Goal: Check status: Check status

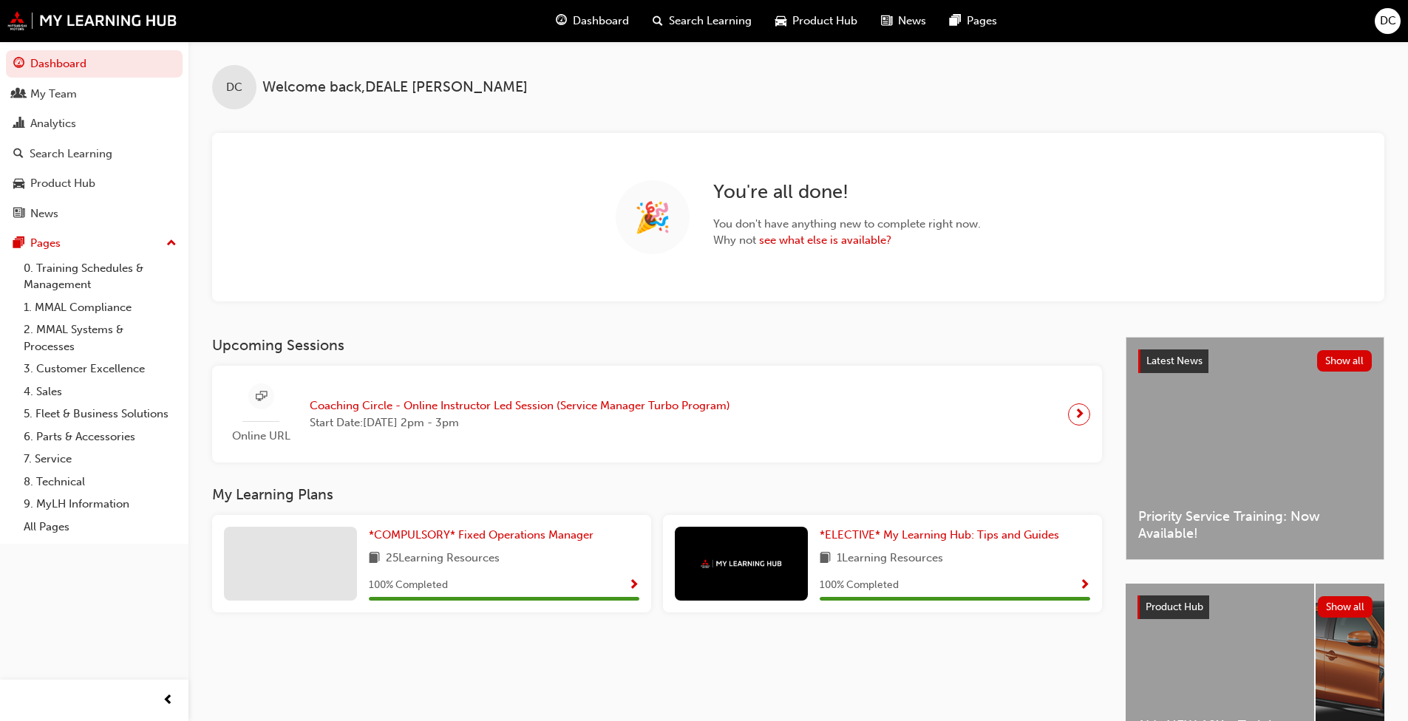
click at [73, 129] on div "Analytics" at bounding box center [53, 123] width 46 height 17
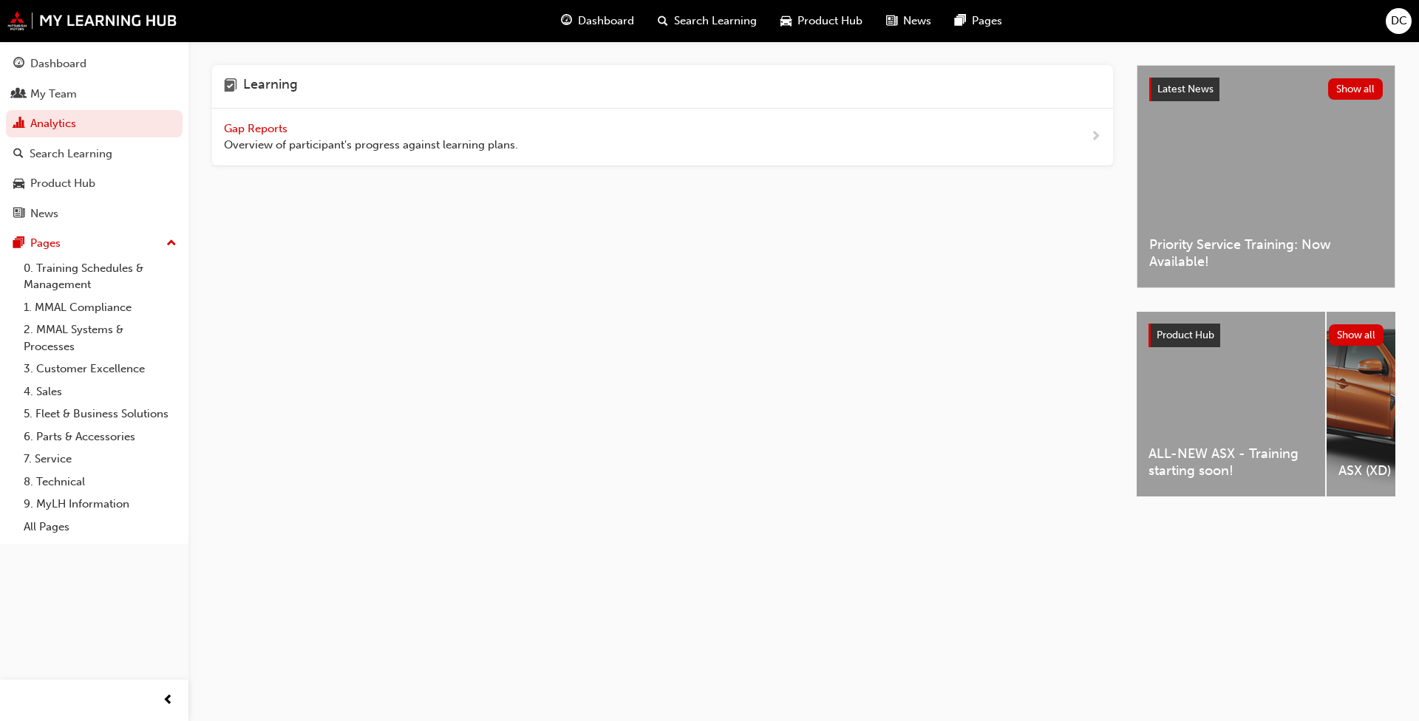
click at [377, 127] on div "Gap Reports Overview of participant's progress against learning plans." at bounding box center [371, 136] width 294 height 33
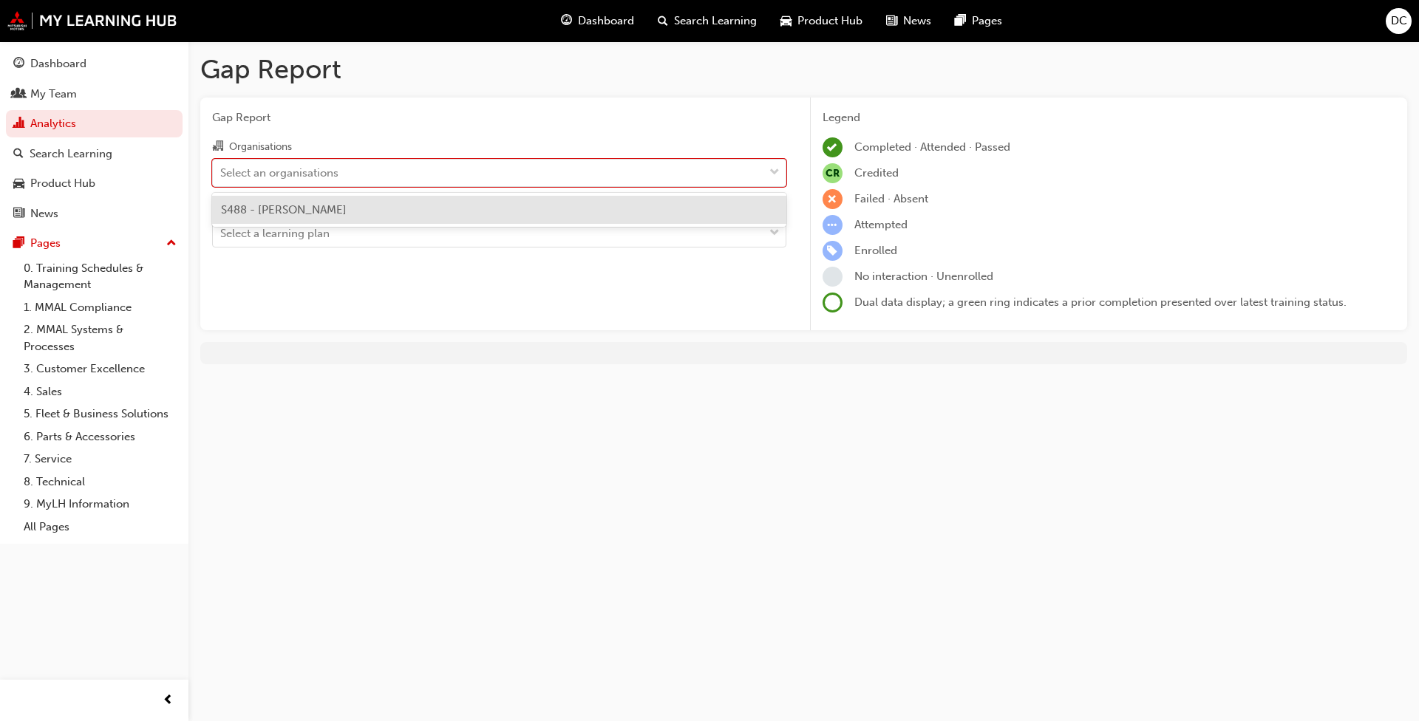
click at [455, 180] on div "Select an organisations" at bounding box center [488, 173] width 551 height 26
click at [222, 178] on input "Organisations option S488 - Agostino Mitsubishi focused, 1 of 1. 1 result avail…" at bounding box center [220, 172] width 1 height 13
click at [410, 208] on div "S488 - [PERSON_NAME]" at bounding box center [499, 210] width 574 height 29
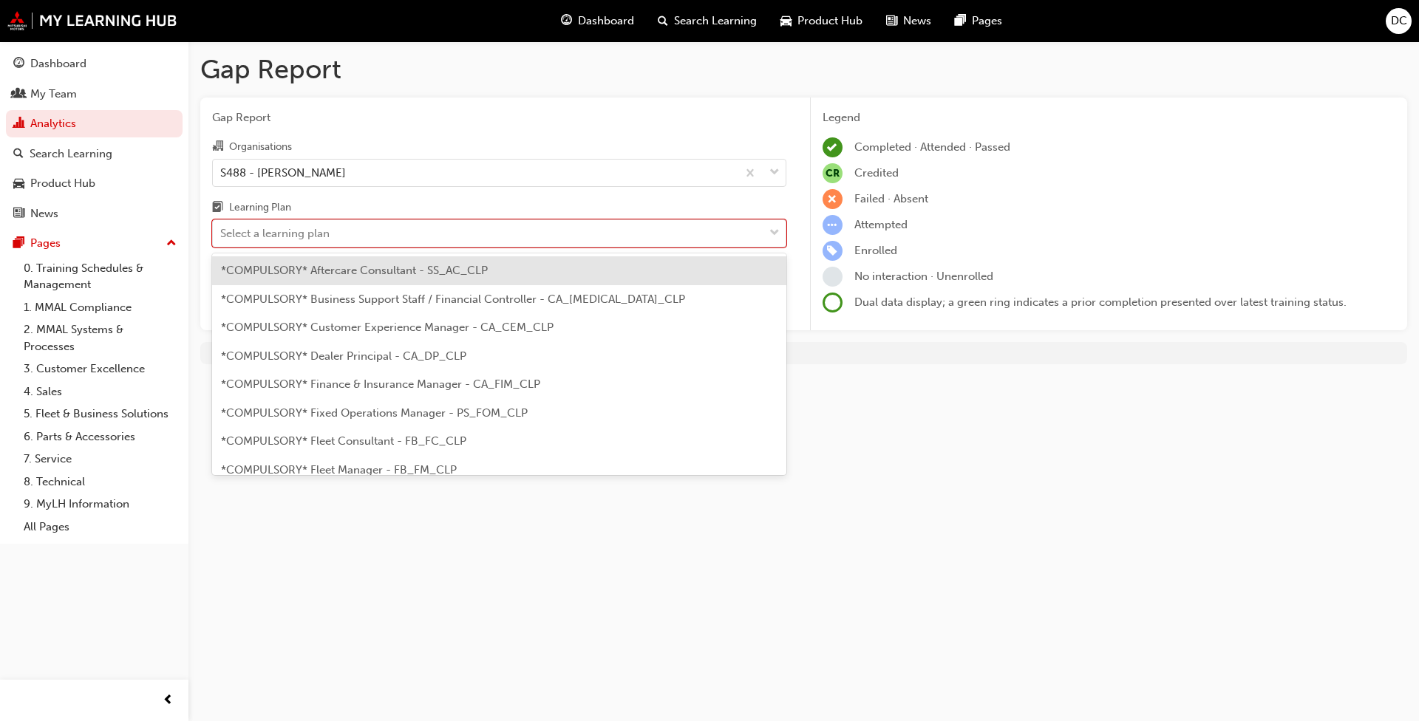
click at [377, 234] on div "Select a learning plan" at bounding box center [488, 234] width 551 height 26
click at [222, 234] on input "Learning Plan option *COMPULSORY* Aftercare Consultant - SS_AC_CLP focused, 1 o…" at bounding box center [220, 233] width 1 height 13
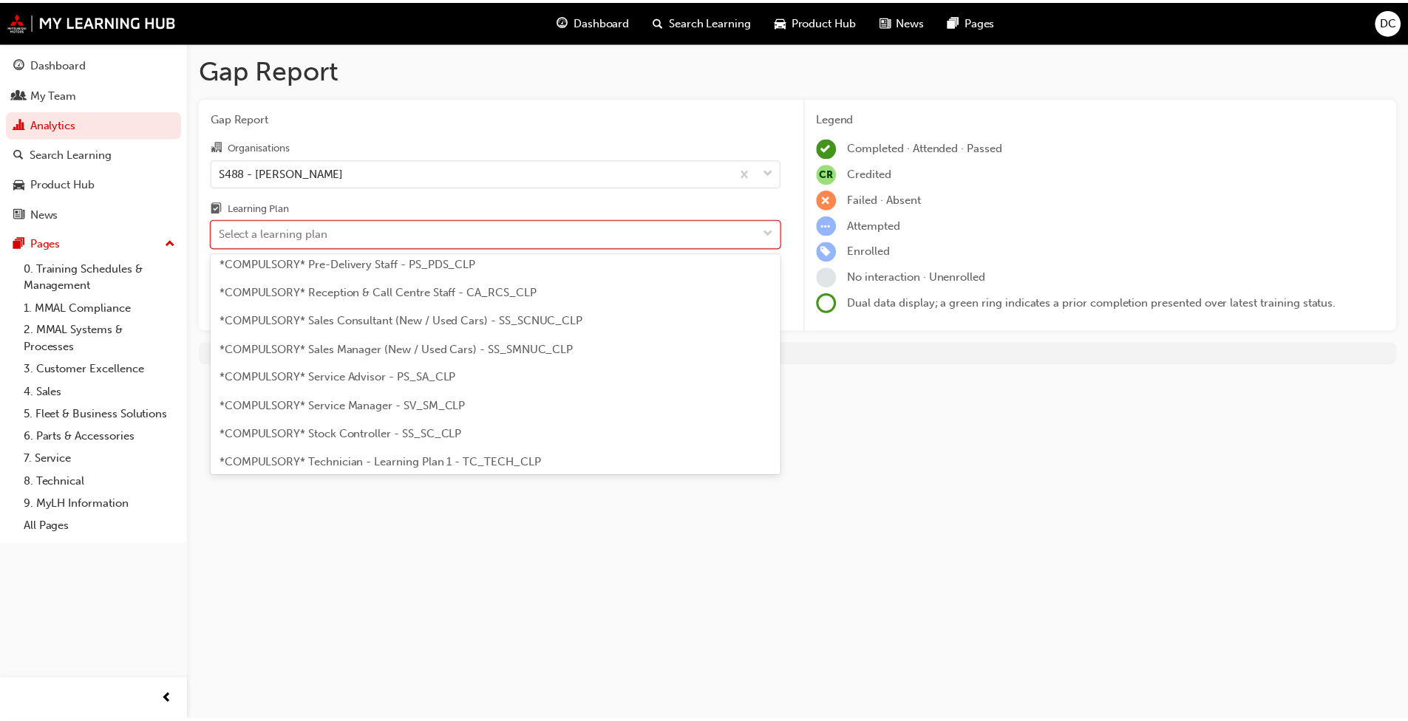
scroll to position [443, 0]
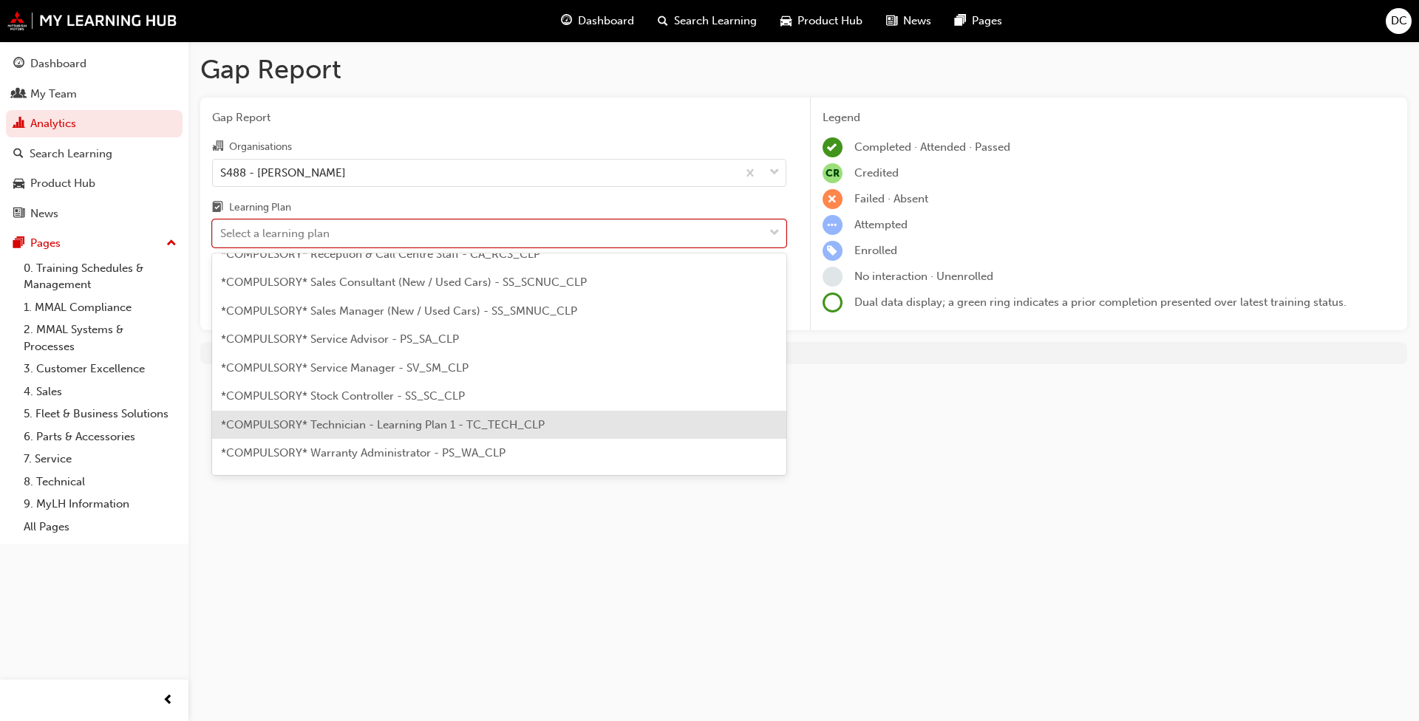
click at [418, 422] on span "*COMPULSORY* Technician - Learning Plan 1 - TC_TECH_CLP" at bounding box center [383, 424] width 324 height 13
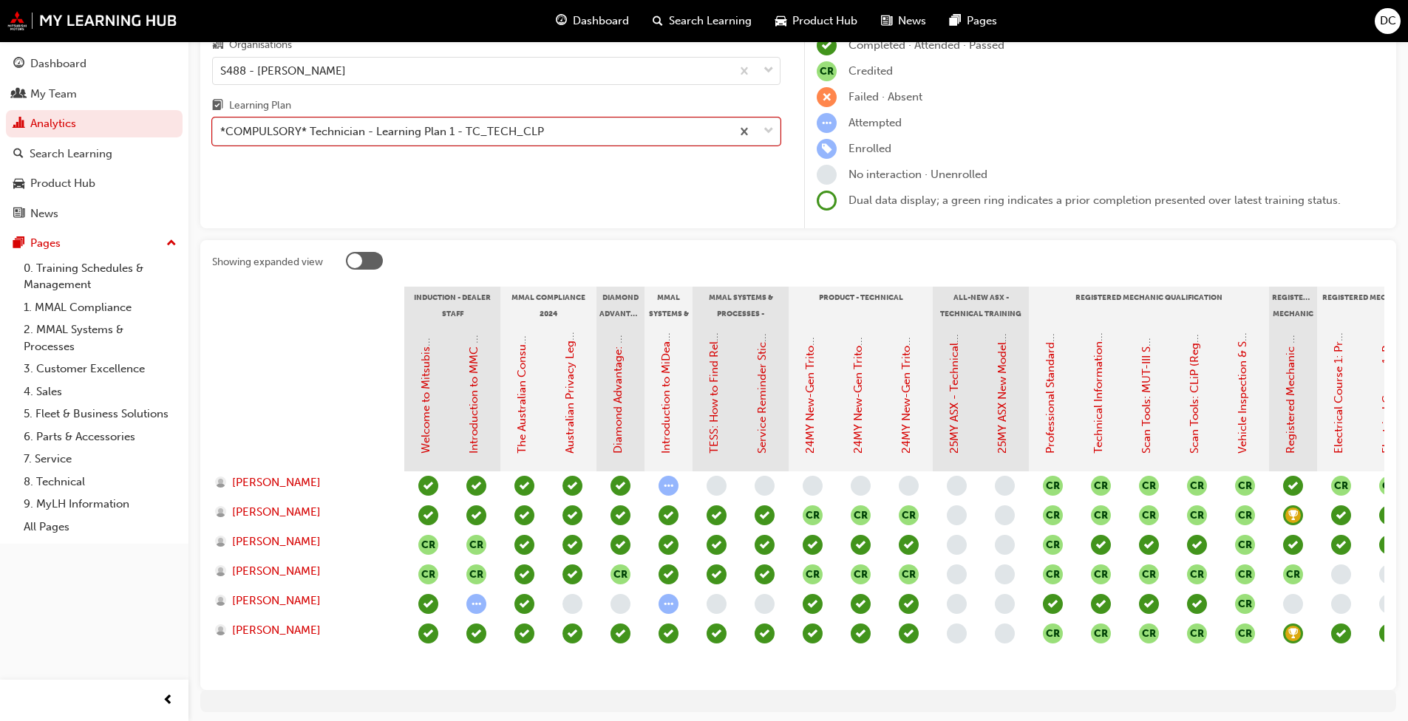
scroll to position [148, 0]
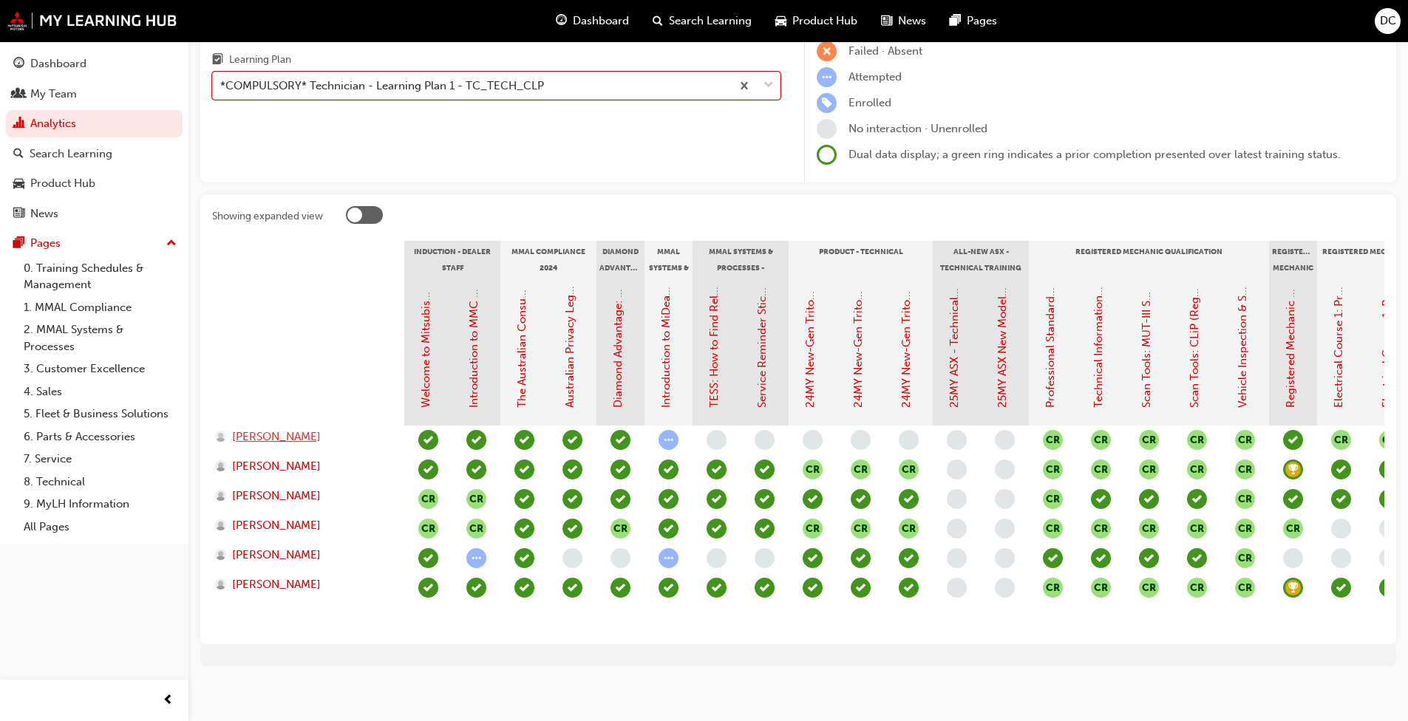
click at [298, 435] on span "[PERSON_NAME]" at bounding box center [276, 437] width 89 height 17
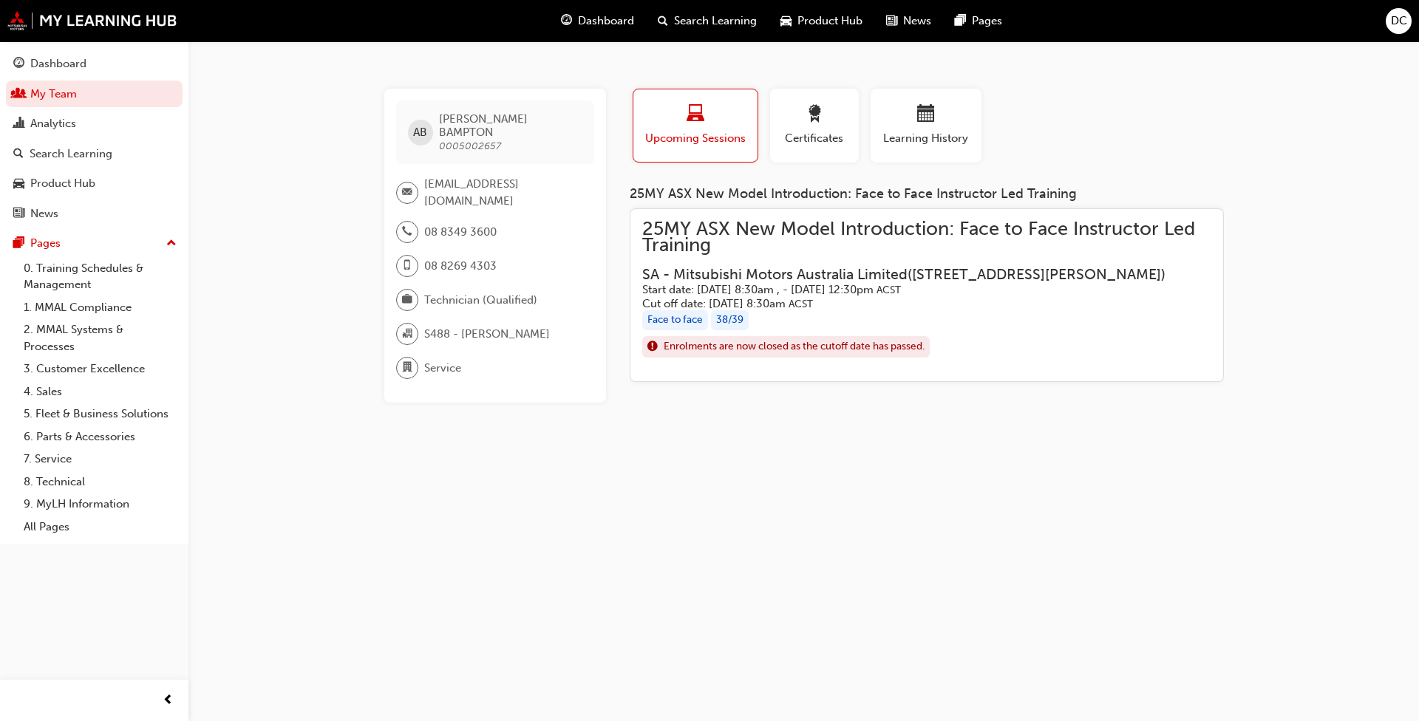
click at [826, 444] on div "AB [PERSON_NAME] 0005002657 [EMAIL_ADDRESS][DOMAIN_NAME] 08 8349 3600 08 8269 4…" at bounding box center [709, 360] width 1419 height 721
click at [688, 330] on div "Face to face" at bounding box center [675, 320] width 66 height 20
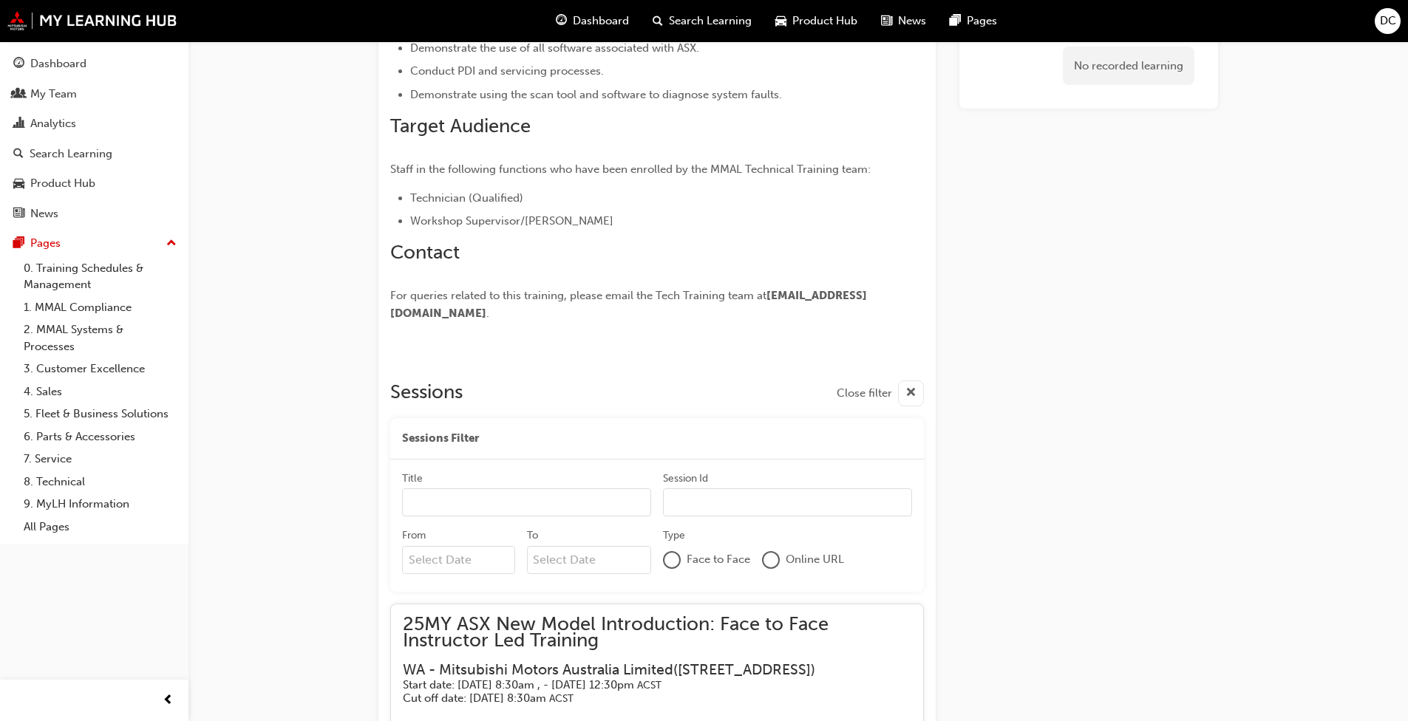
scroll to position [1267, 0]
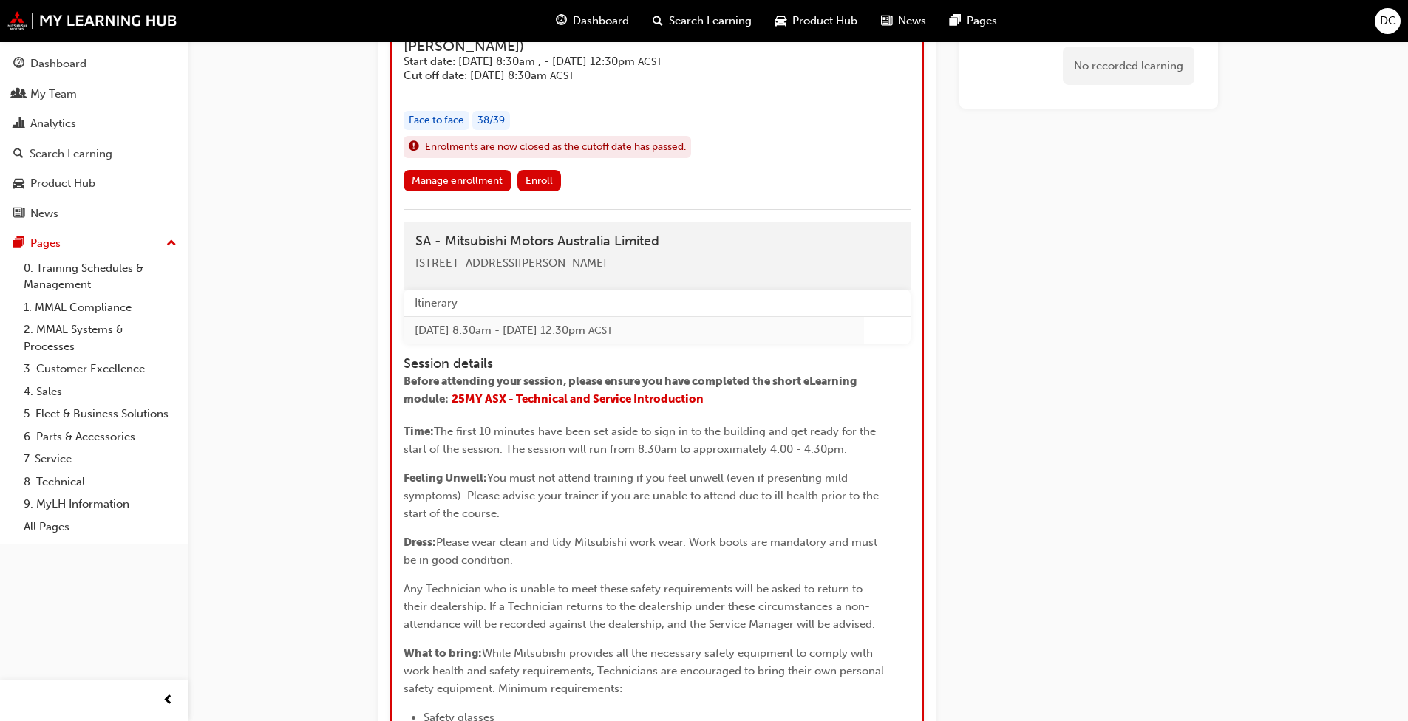
click at [475, 191] on link "Manage enrollment" at bounding box center [458, 180] width 108 height 21
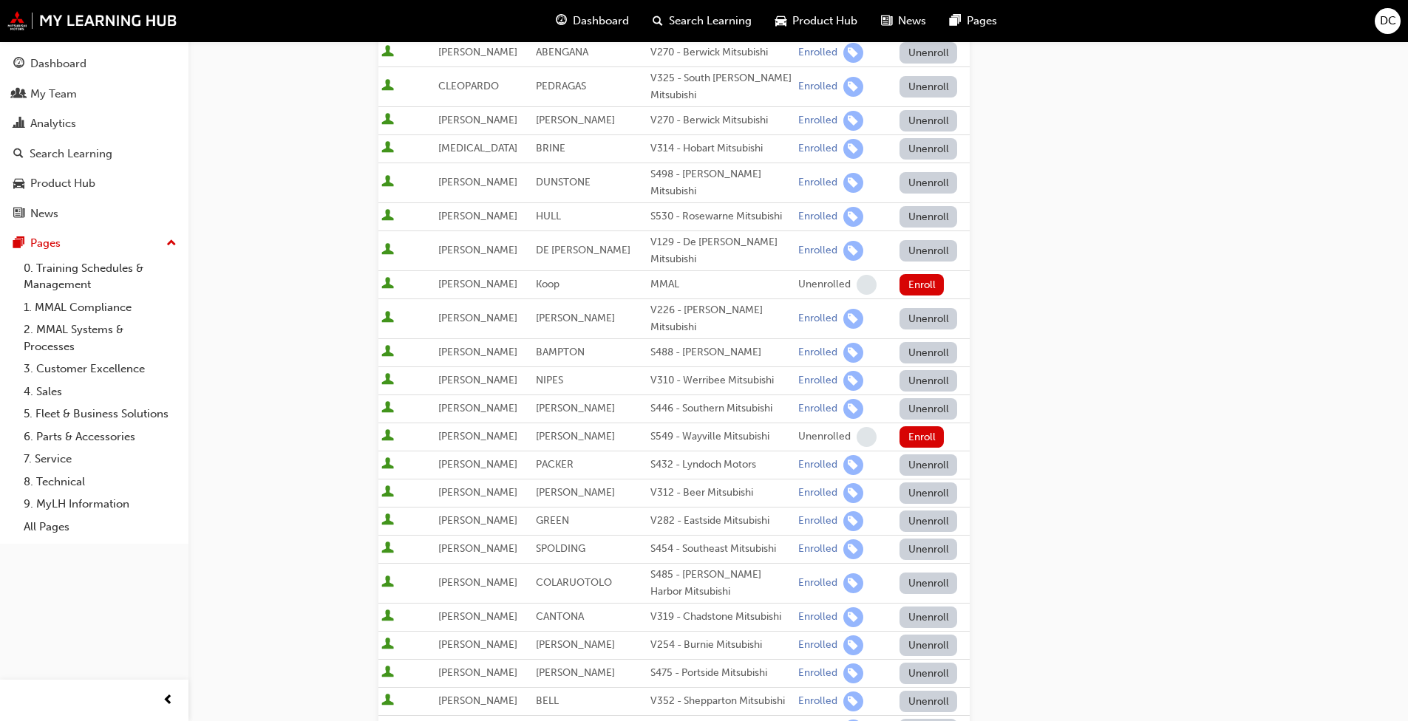
scroll to position [370, 0]
